Goal: Task Accomplishment & Management: Complete application form

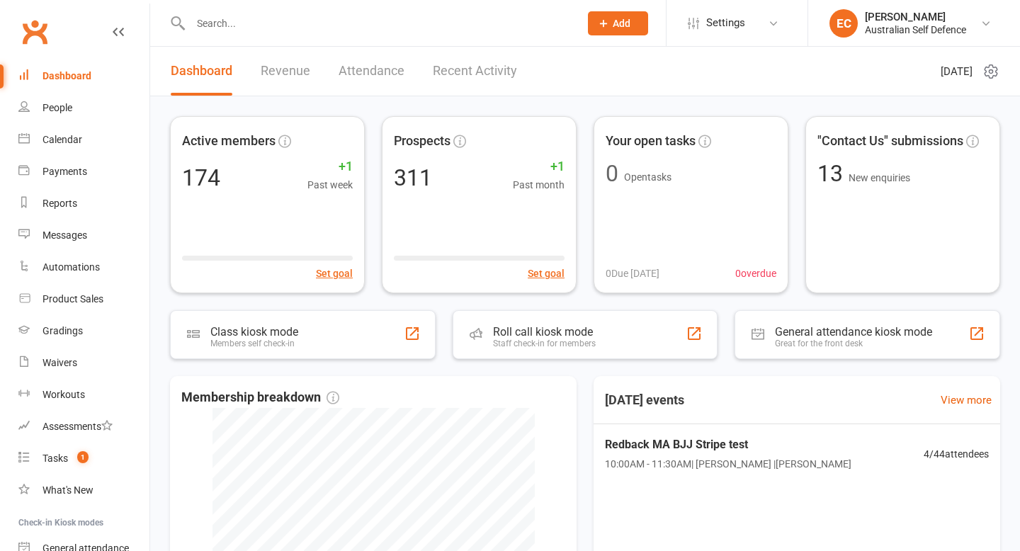
click at [228, 27] on input "text" at bounding box center [377, 23] width 383 height 20
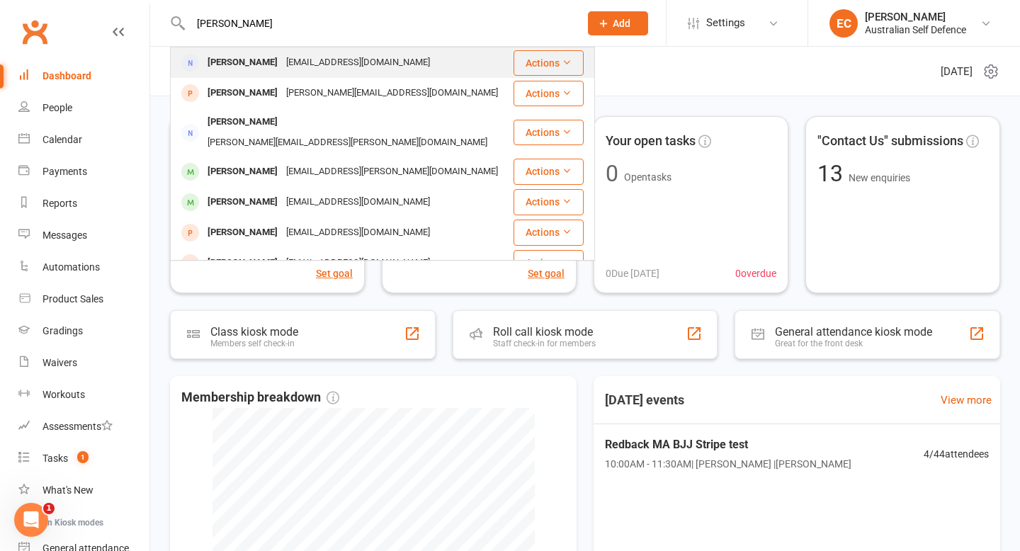
type input "[PERSON_NAME]"
click at [343, 63] on div "[EMAIL_ADDRESS][DOMAIN_NAME]" at bounding box center [358, 62] width 152 height 21
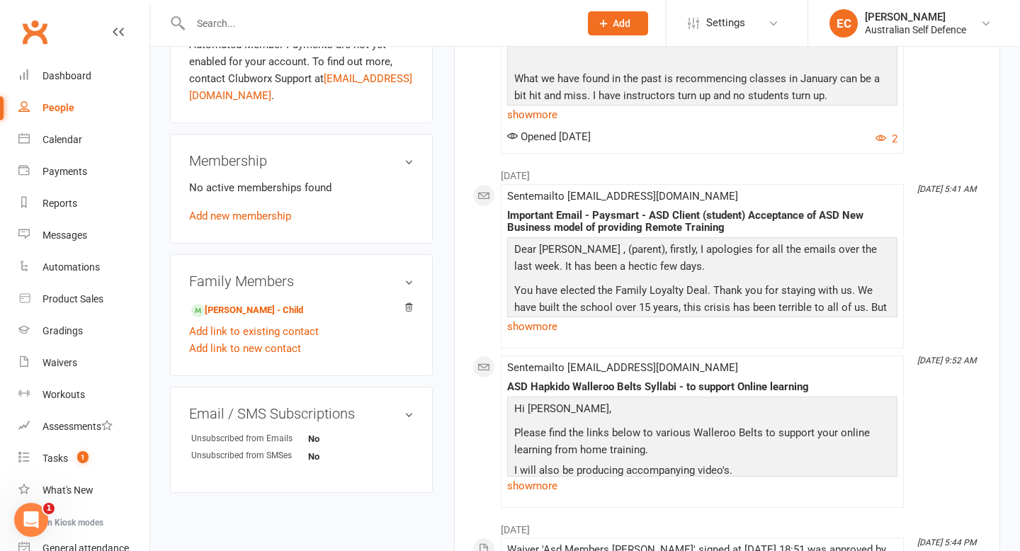
scroll to position [481, 0]
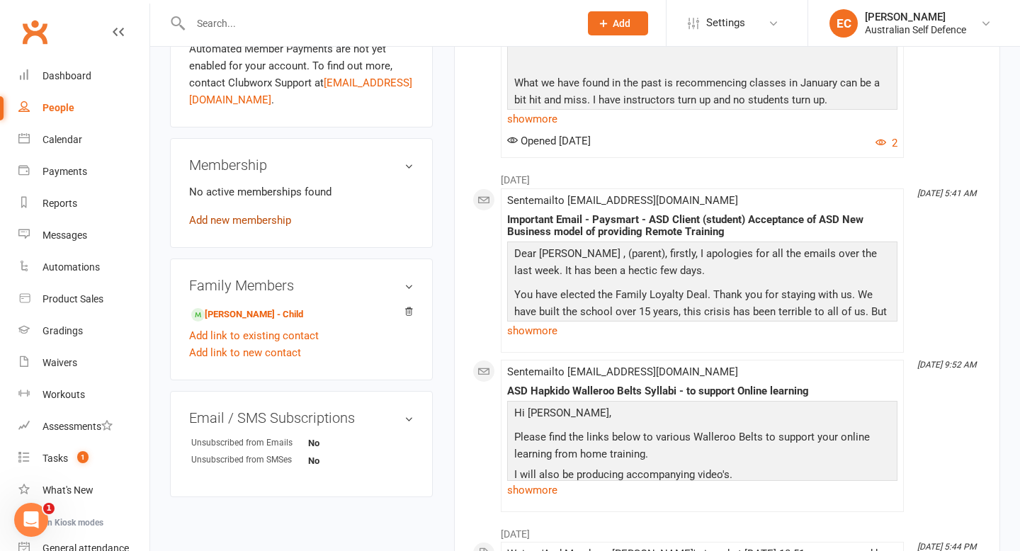
click at [268, 217] on link "Add new membership" at bounding box center [240, 220] width 102 height 13
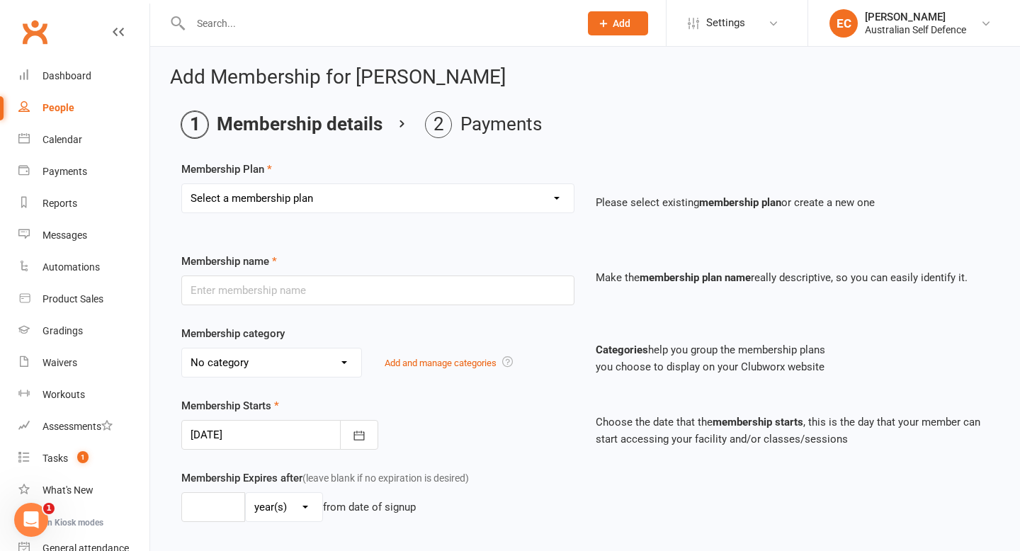
click at [560, 198] on select "Select a membership plan Create new Membership Plan ASD Member Trial Class Pros…" at bounding box center [378, 198] width 392 height 28
select select "1"
click at [182, 184] on select "Select a membership plan Create new Membership Plan ASD Member Trial Class Pros…" at bounding box center [378, 198] width 392 height 28
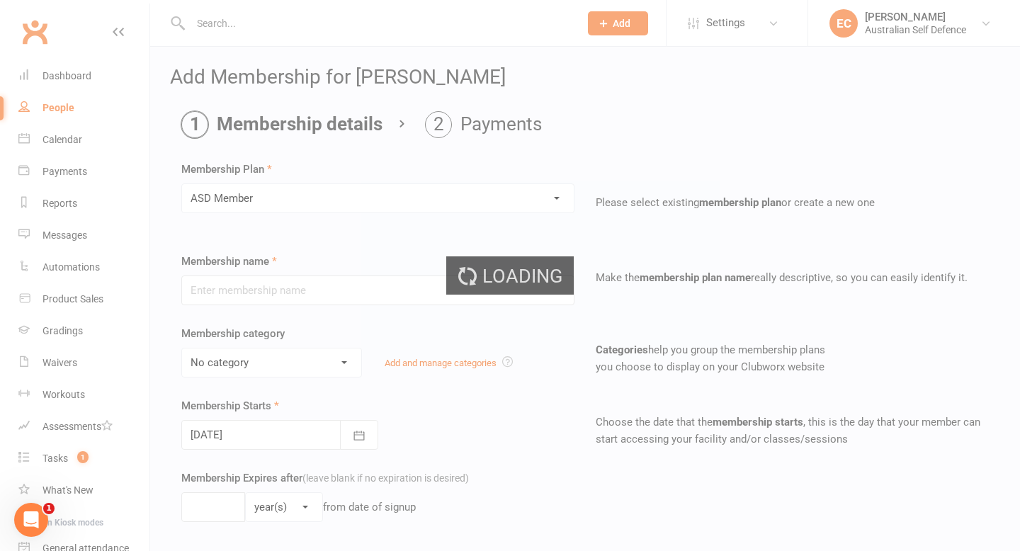
type input "ASD Member"
select select "1"
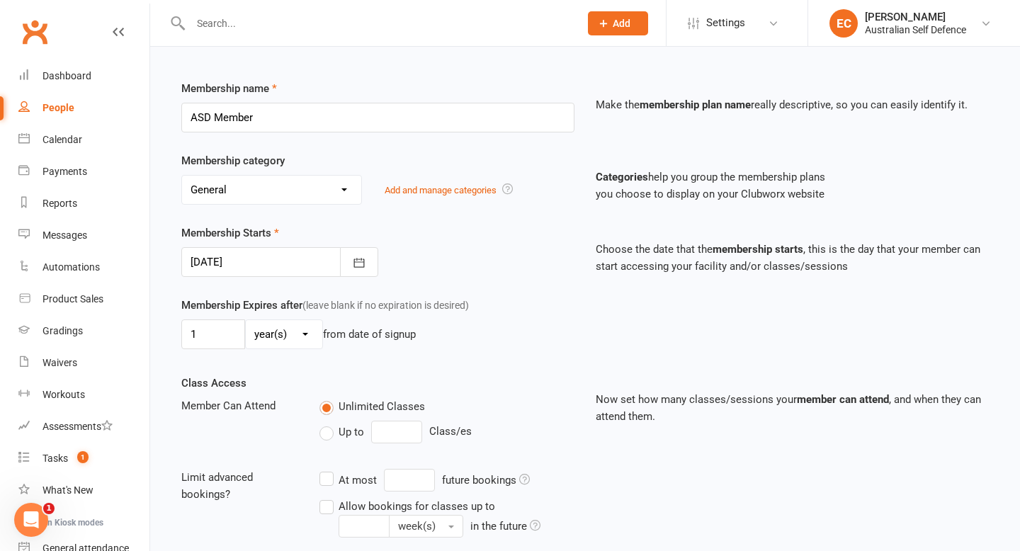
scroll to position [210, 0]
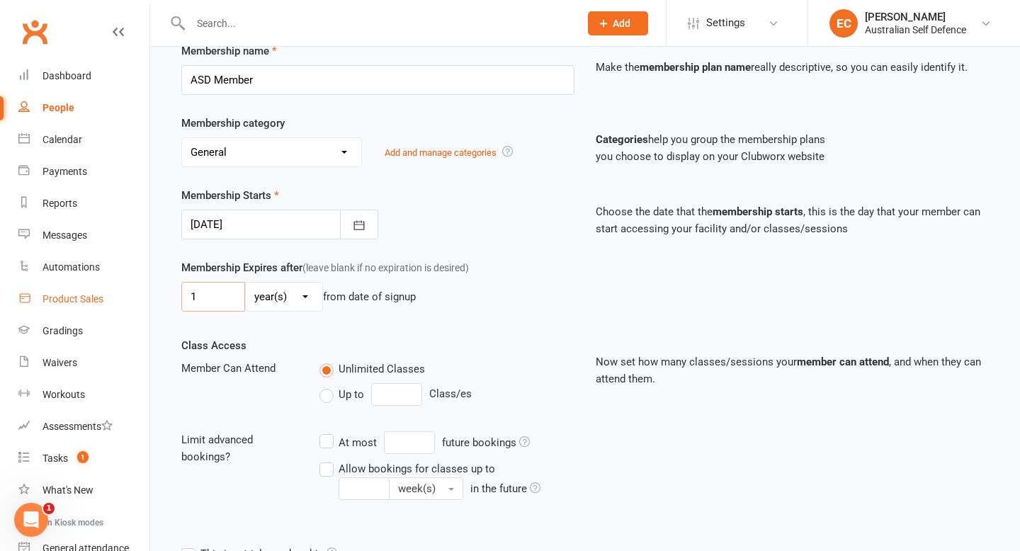
drag, startPoint x: 203, startPoint y: 295, endPoint x: 147, endPoint y: 295, distance: 55.2
click at [151, 295] on div "Add Membership for [PERSON_NAME] Membership details Payments Membership Plan Se…" at bounding box center [585, 266] width 870 height 860
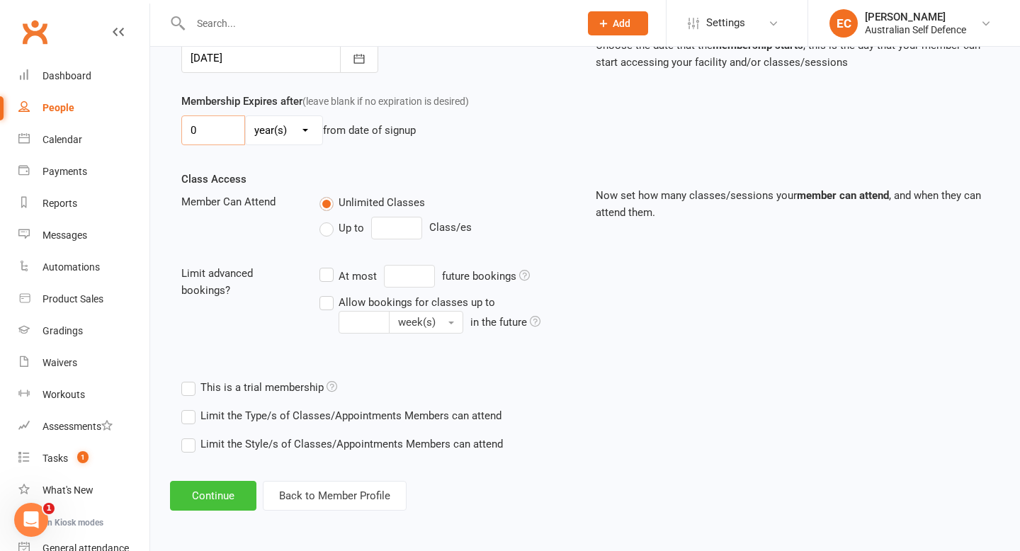
type input "0"
click at [198, 497] on button "Continue" at bounding box center [213, 496] width 86 height 30
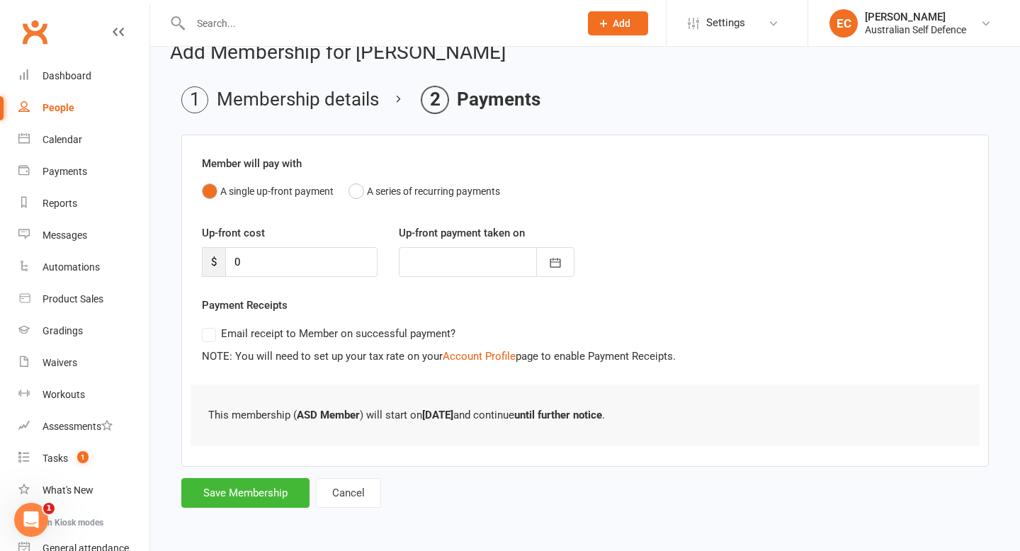
scroll to position [0, 0]
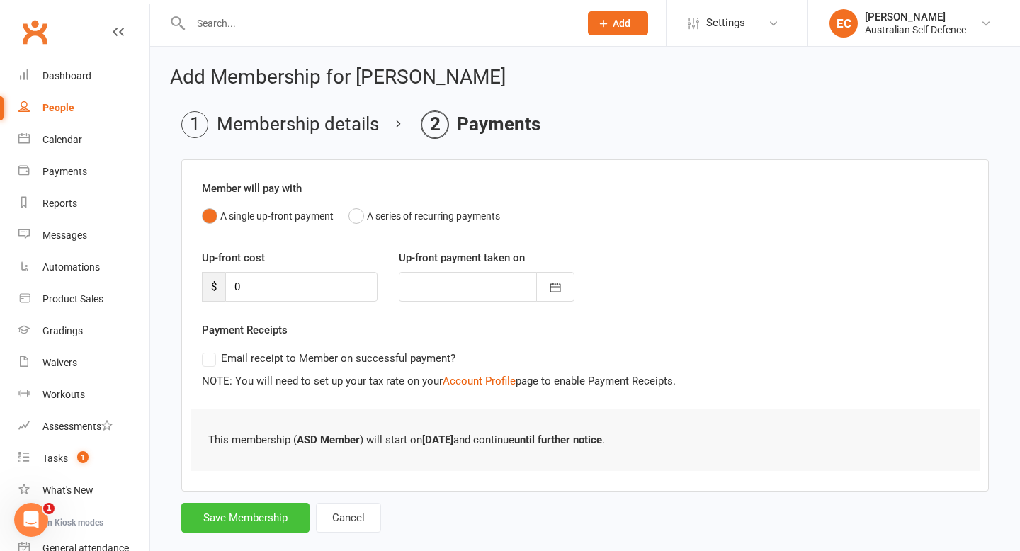
click at [273, 517] on button "Save Membership" at bounding box center [245, 518] width 128 height 30
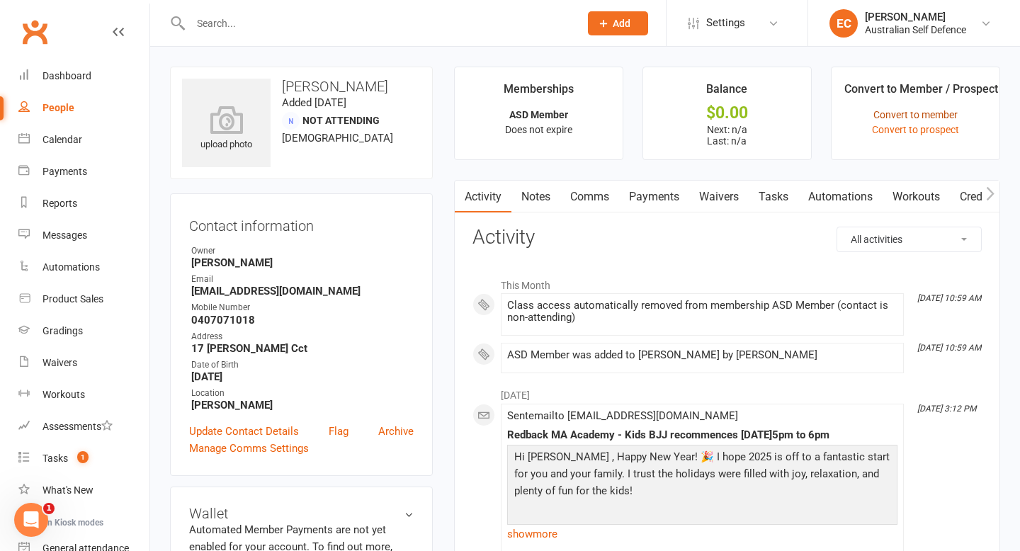
click at [894, 117] on link "Convert to member" at bounding box center [915, 114] width 84 height 11
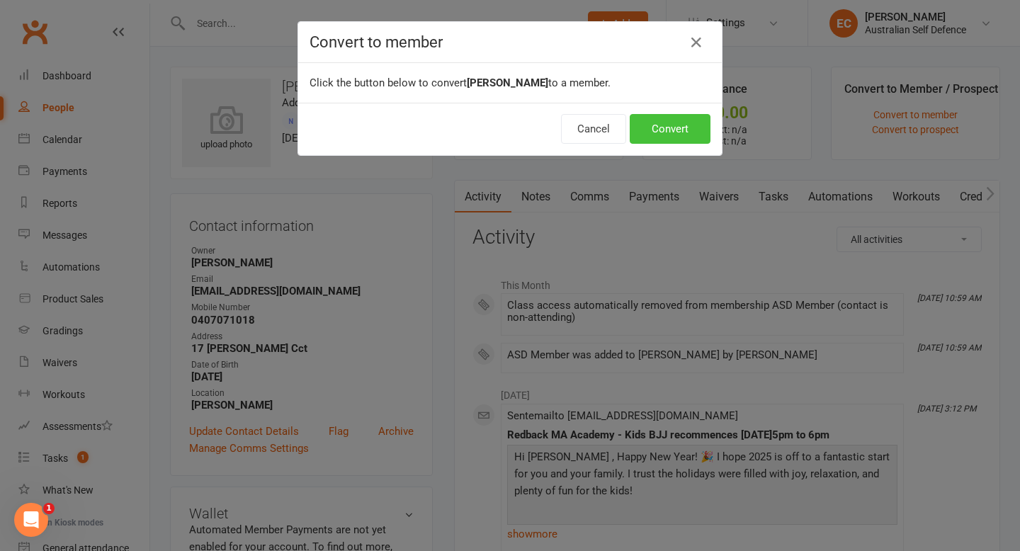
click at [702, 129] on button "Convert" at bounding box center [670, 129] width 81 height 30
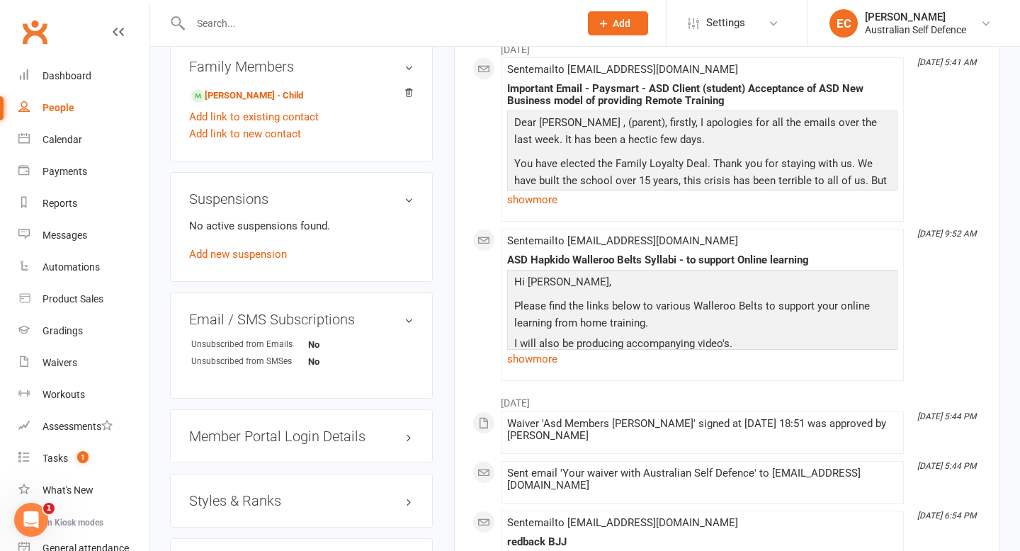
scroll to position [777, 0]
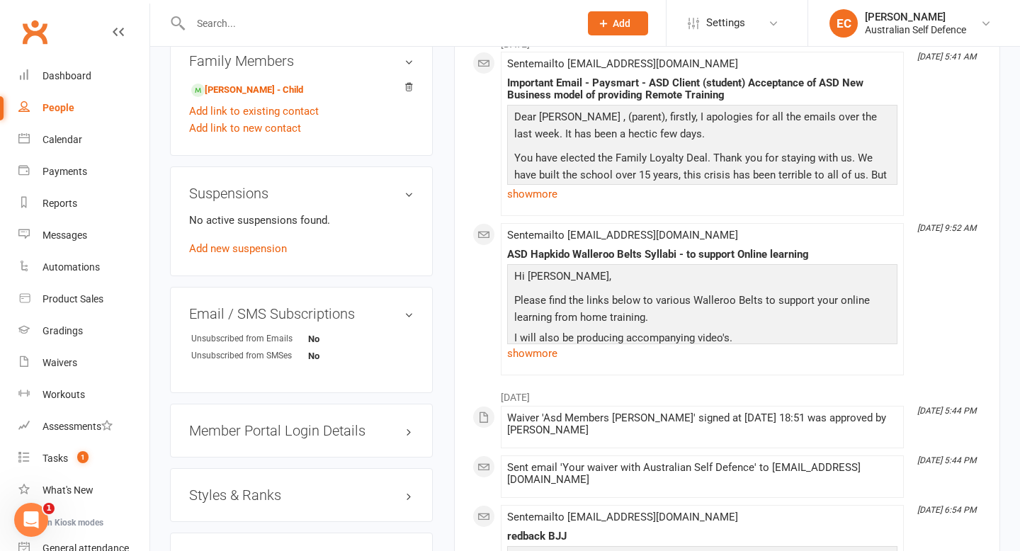
click at [259, 494] on h3 "Styles & Ranks" at bounding box center [301, 495] width 224 height 16
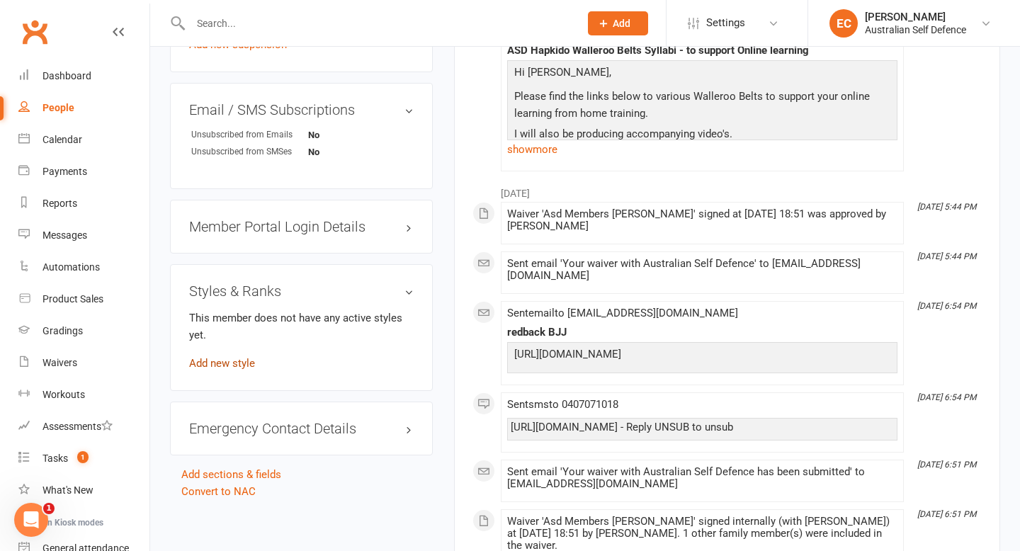
click at [232, 358] on link "Add new style" at bounding box center [222, 363] width 66 height 13
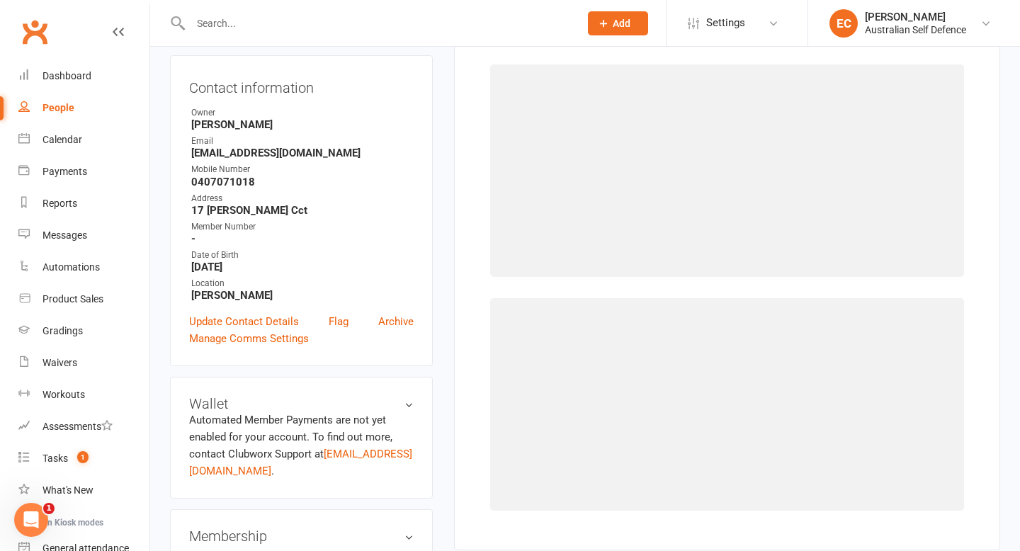
scroll to position [108, 0]
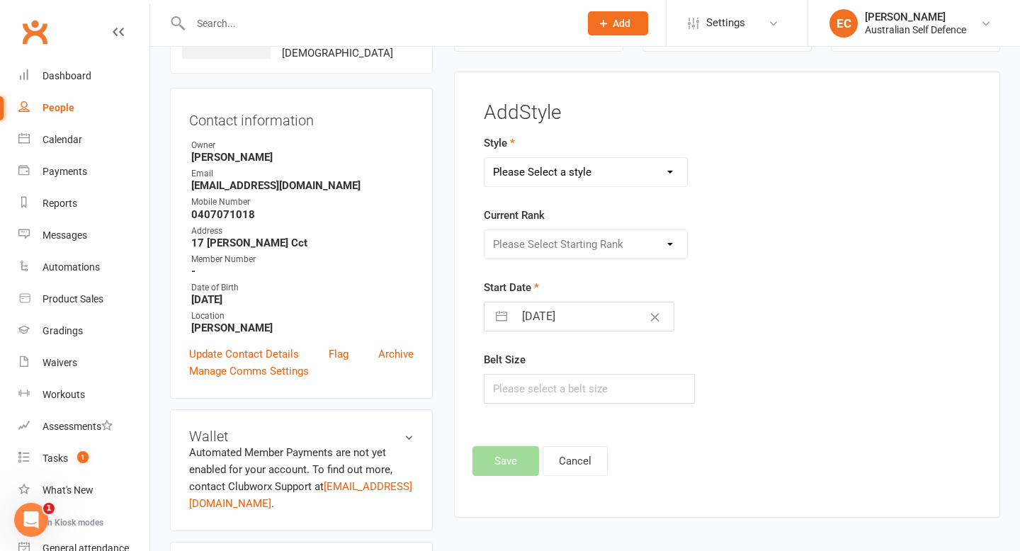
click at [677, 171] on select "Please Select a style Brazilian Jiu-Jitsu Adults and Teens Brazilian Jiu-Jitsu …" at bounding box center [585, 172] width 203 height 28
select select "670"
click at [484, 158] on select "Please Select a style Brazilian Jiu-Jitsu Adults and Teens Brazilian Jiu-Jitsu …" at bounding box center [585, 172] width 203 height 28
click at [669, 247] on select "Please Select Starting Rank White Belt White 1st tip White 2nd tip White 3rd ti…" at bounding box center [585, 244] width 203 height 28
select select "6079"
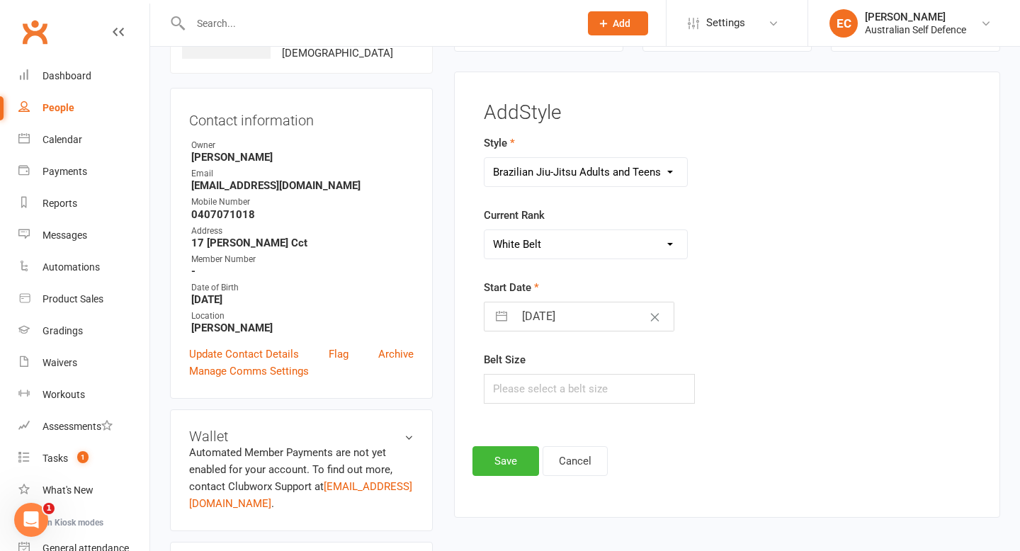
click at [484, 230] on select "Please Select Starting Rank White Belt White 1st tip White 2nd tip White 3rd ti…" at bounding box center [585, 244] width 203 height 28
click at [503, 455] on button "Save" at bounding box center [505, 461] width 67 height 30
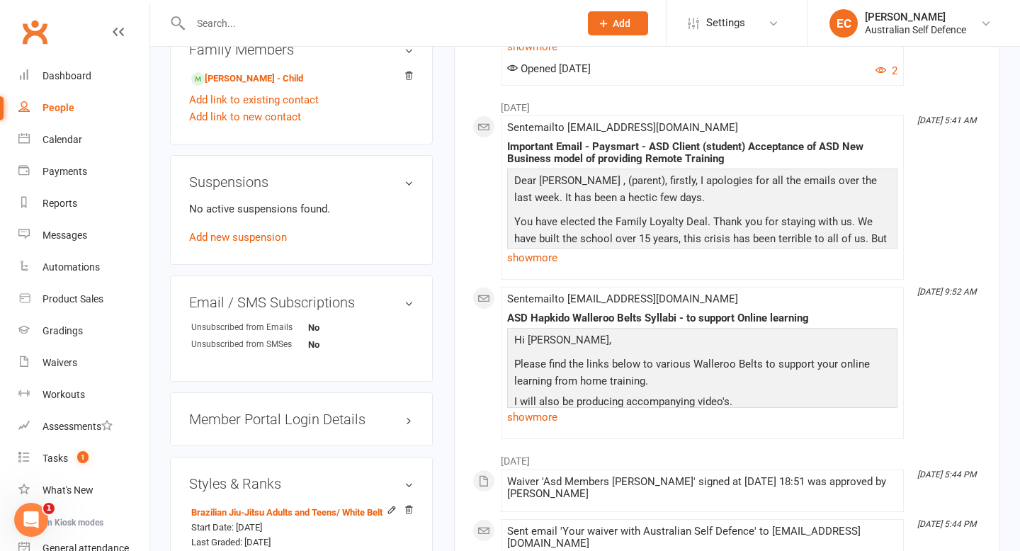
scroll to position [785, 0]
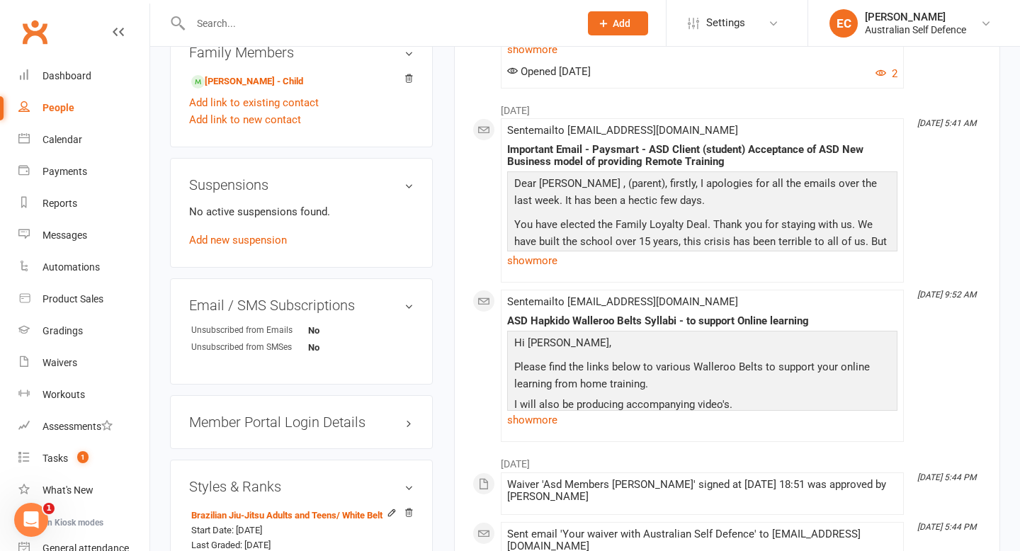
click at [297, 418] on h3 "Member Portal Login Details" at bounding box center [301, 422] width 224 height 16
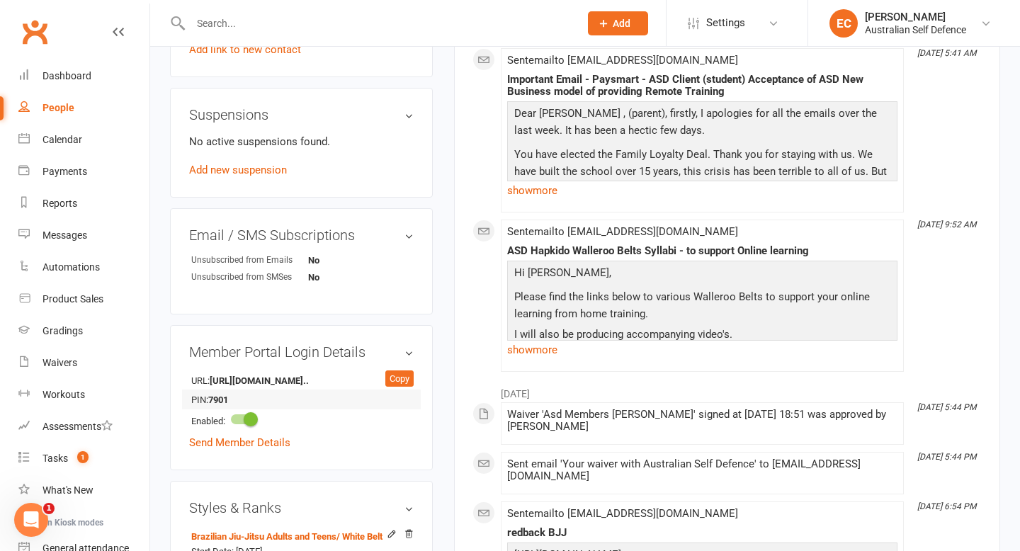
scroll to position [906, 0]
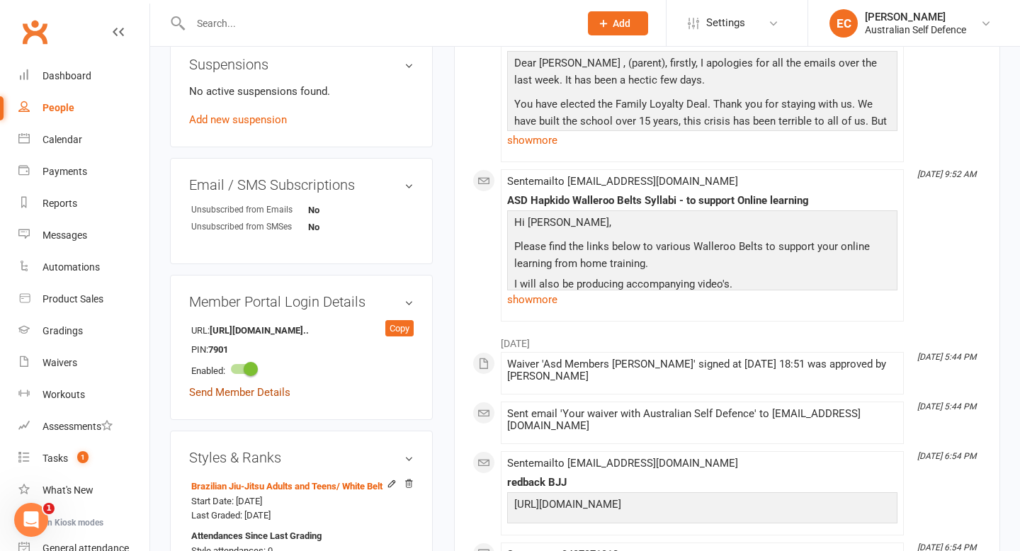
click at [246, 390] on link "Send Member Details" at bounding box center [239, 392] width 101 height 13
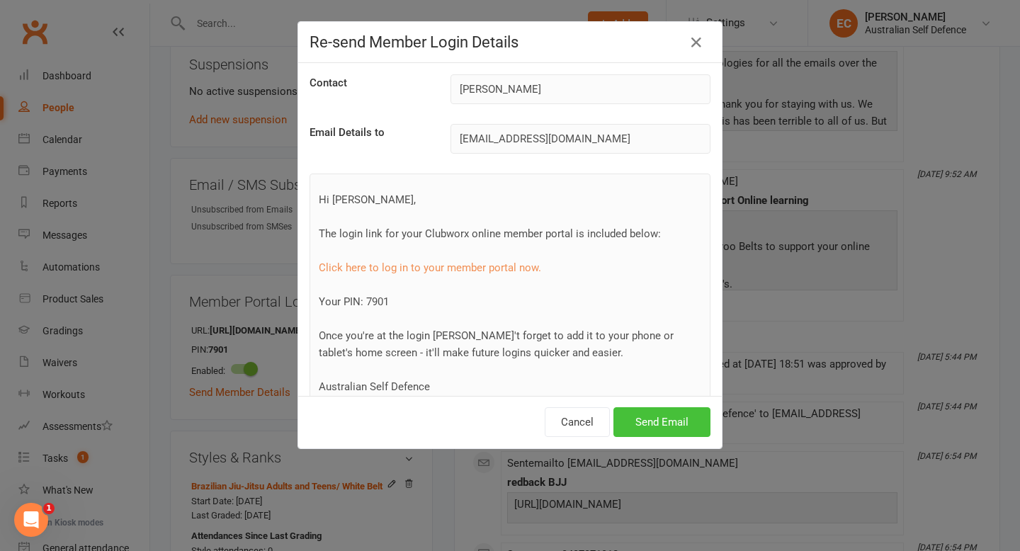
click at [657, 423] on button "Send Email" at bounding box center [661, 422] width 97 height 30
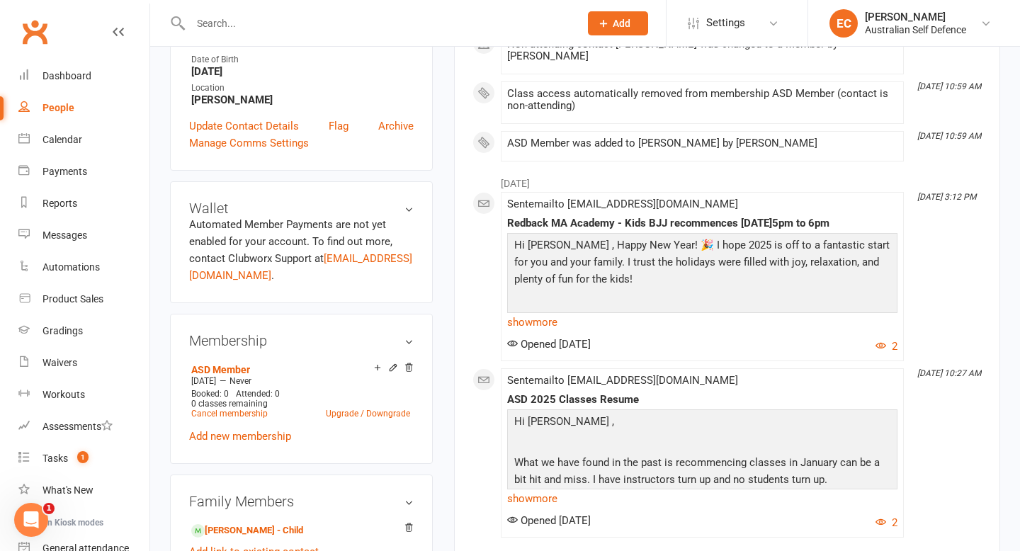
scroll to position [0, 0]
